Goal: Navigation & Orientation: Find specific page/section

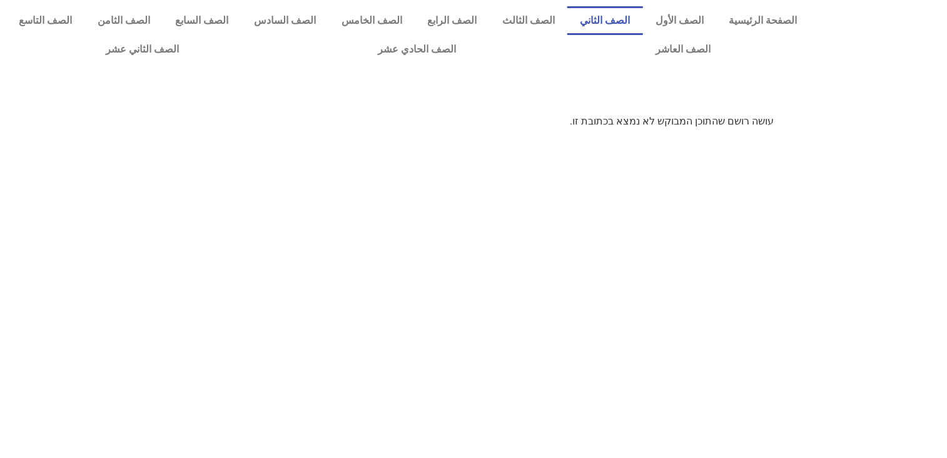
click at [615, 17] on link "الصف الثاني" at bounding box center [605, 20] width 76 height 29
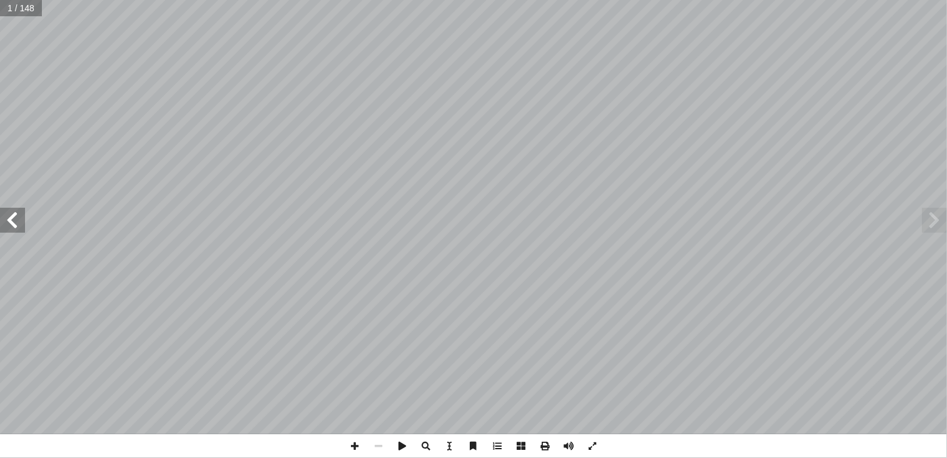
click at [16, 224] on span at bounding box center [12, 220] width 25 height 25
click at [572, 451] on span at bounding box center [568, 446] width 24 height 24
click at [19, 223] on span at bounding box center [12, 220] width 25 height 25
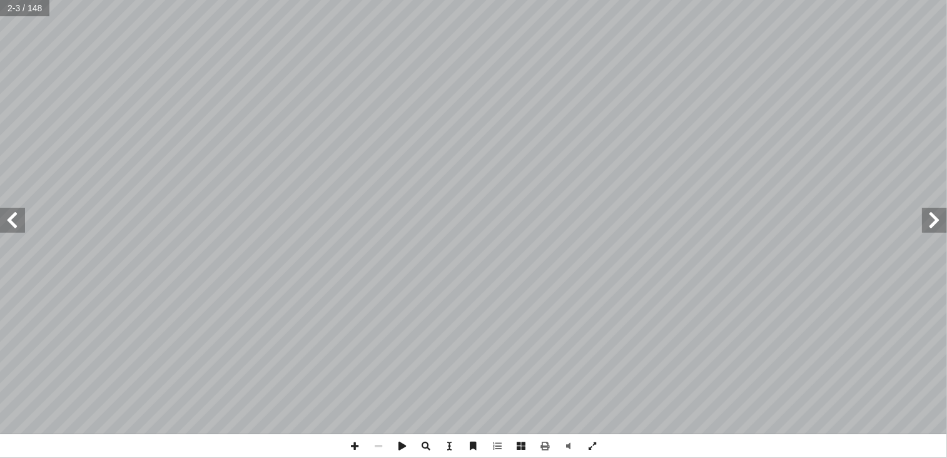
click at [19, 223] on span at bounding box center [12, 220] width 25 height 25
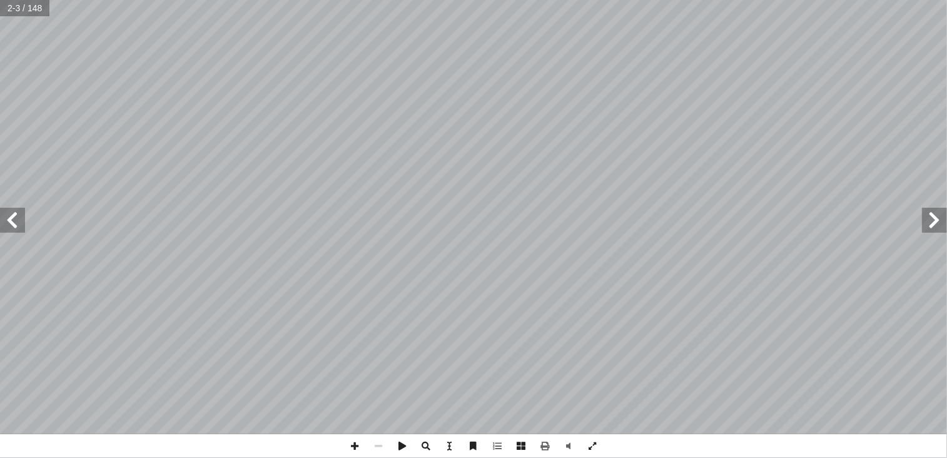
click at [19, 223] on span at bounding box center [12, 220] width 25 height 25
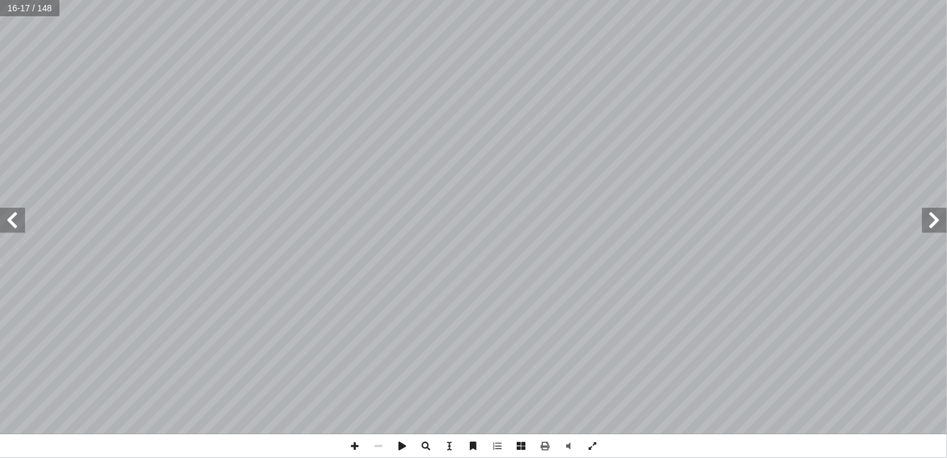
click at [19, 223] on span at bounding box center [12, 220] width 25 height 25
click at [929, 219] on span at bounding box center [934, 220] width 25 height 25
click at [16, 224] on span at bounding box center [12, 220] width 25 height 25
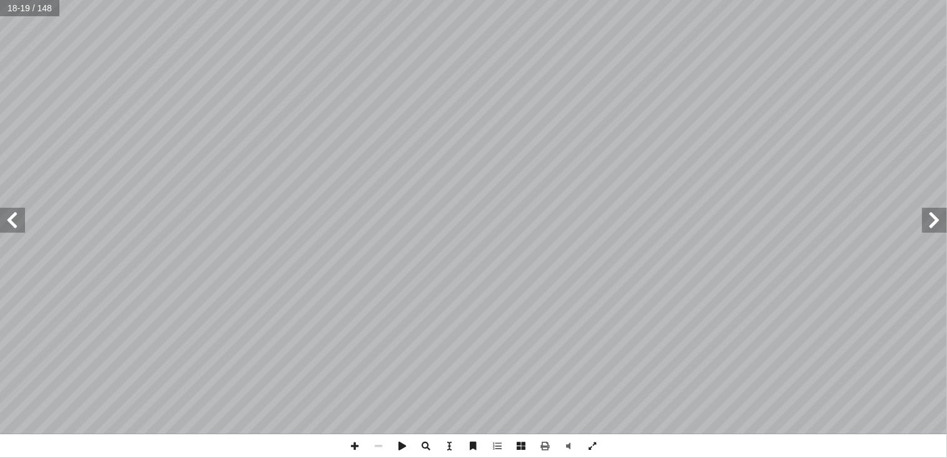
click at [929, 223] on span at bounding box center [934, 220] width 25 height 25
click at [9, 222] on span at bounding box center [12, 220] width 25 height 25
click at [933, 220] on span at bounding box center [934, 220] width 25 height 25
click at [353, 447] on span at bounding box center [355, 446] width 24 height 24
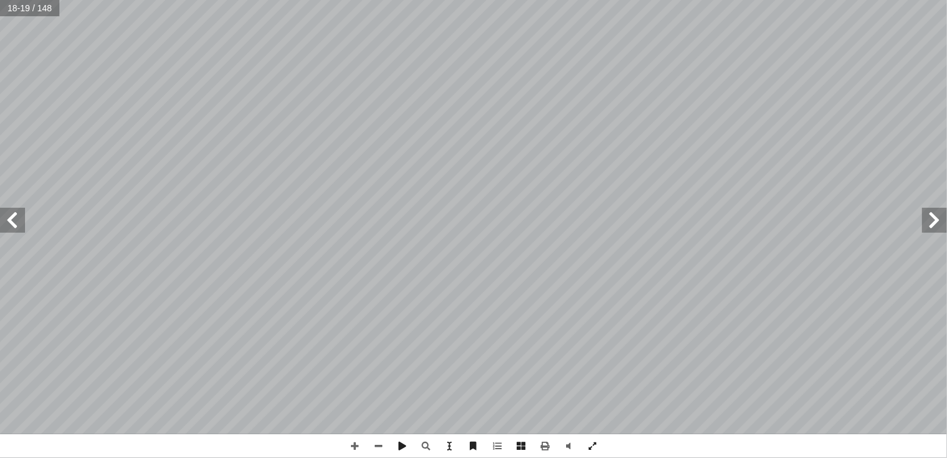
click at [16, 227] on span at bounding box center [12, 220] width 25 height 25
click at [356, 448] on span at bounding box center [355, 446] width 24 height 24
click at [768, 114] on html "الصفحة الرئيسية الصف الأول الصف الثاني الصف الثالث الصف الرابع الصف الخامس الصف…" at bounding box center [473, 57] width 947 height 114
click at [381, 446] on span at bounding box center [378, 446] width 24 height 24
